Goal: Information Seeking & Learning: Compare options

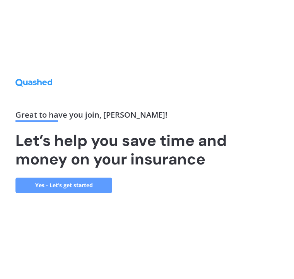
click at [64, 193] on link "Yes - Let’s get started" at bounding box center [63, 185] width 97 height 15
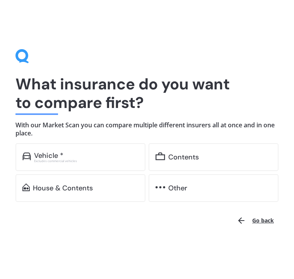
click at [51, 156] on div "Vehicle *" at bounding box center [48, 156] width 29 height 8
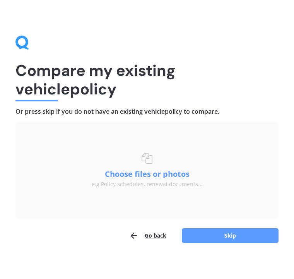
click at [235, 238] on button "Skip" at bounding box center [230, 235] width 97 height 15
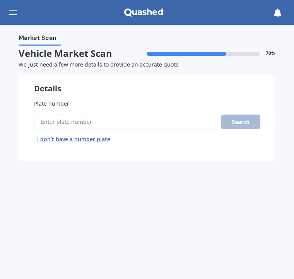
click at [52, 120] on input "Plate number" at bounding box center [126, 122] width 184 height 16
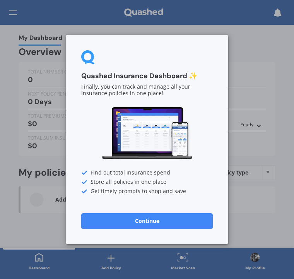
click at [150, 220] on button "Continue" at bounding box center [147, 220] width 132 height 15
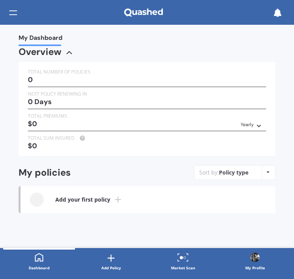
click at [32, 76] on div "0" at bounding box center [147, 80] width 238 height 8
click at [121, 197] on icon at bounding box center [117, 199] width 9 height 9
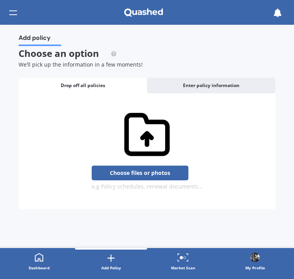
click at [213, 84] on span "Enter policy information" at bounding box center [211, 85] width 56 height 5
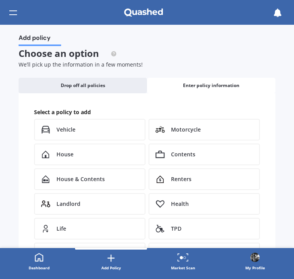
click at [66, 156] on span "House" at bounding box center [64, 154] width 17 height 8
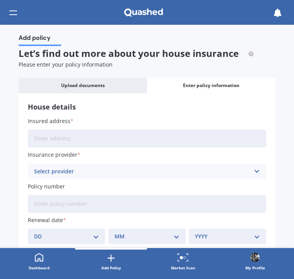
click at [44, 137] on input "Insured address" at bounding box center [147, 139] width 238 height 18
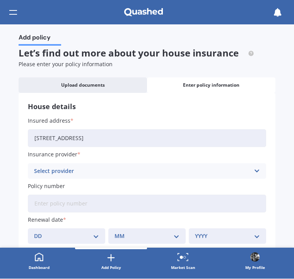
type input "[STREET_ADDRESS]"
click at [255, 168] on icon at bounding box center [256, 171] width 7 height 9
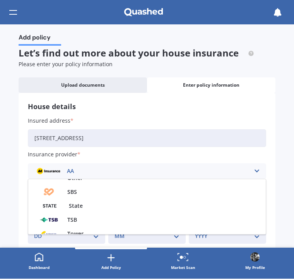
scroll to position [206, 0]
click at [77, 201] on span "State" at bounding box center [76, 203] width 14 height 5
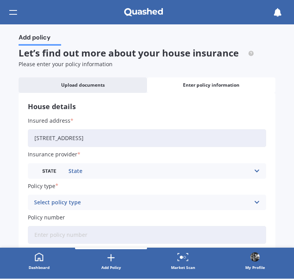
click at [256, 199] on icon at bounding box center [256, 202] width 7 height 9
